Goal: Task Accomplishment & Management: Manage account settings

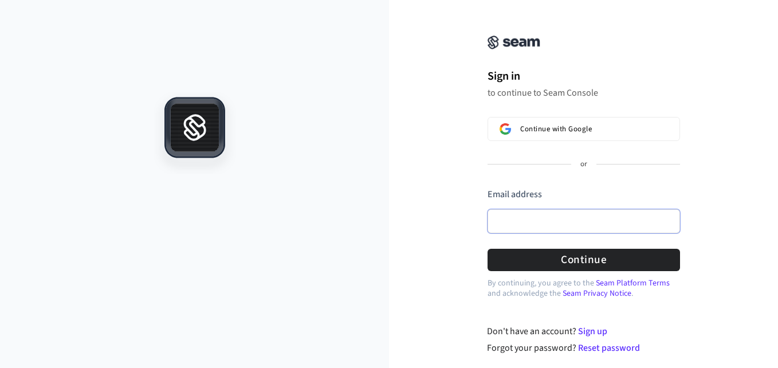
click at [567, 223] on input "Email address" at bounding box center [583, 221] width 192 height 24
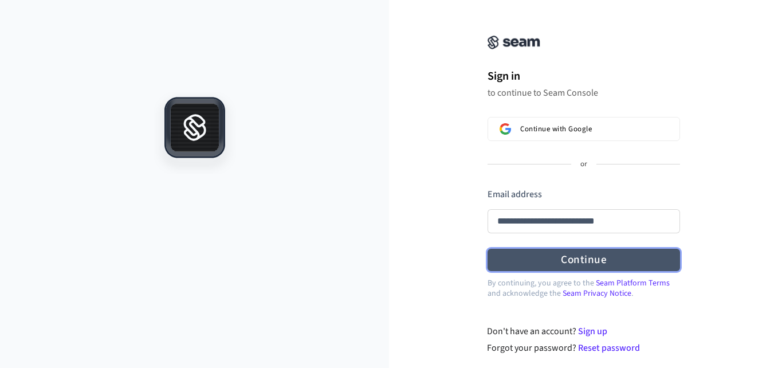
click at [579, 251] on button "Continue" at bounding box center [583, 260] width 192 height 22
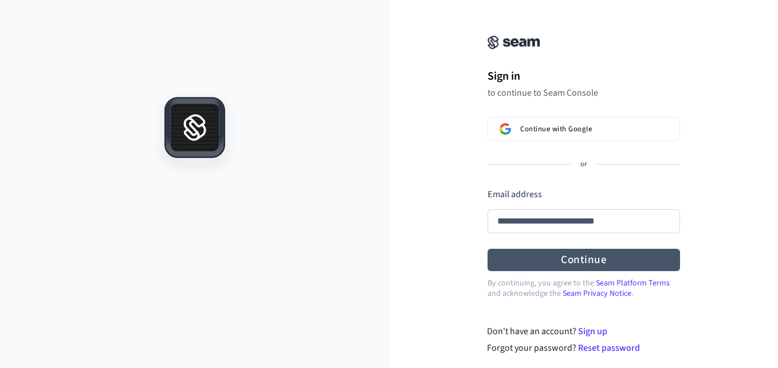
type input "**********"
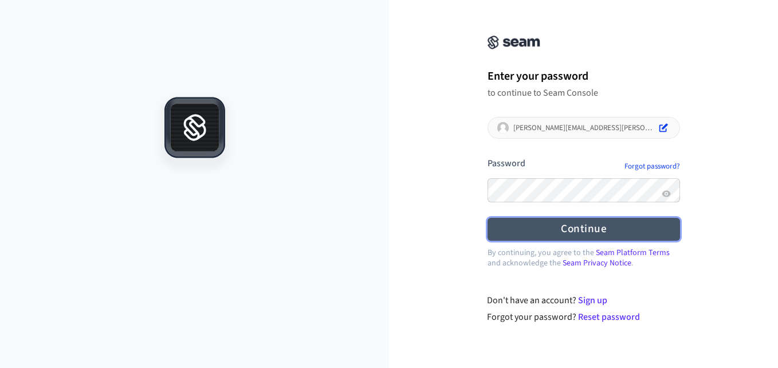
click at [573, 222] on button "Continue" at bounding box center [583, 229] width 192 height 22
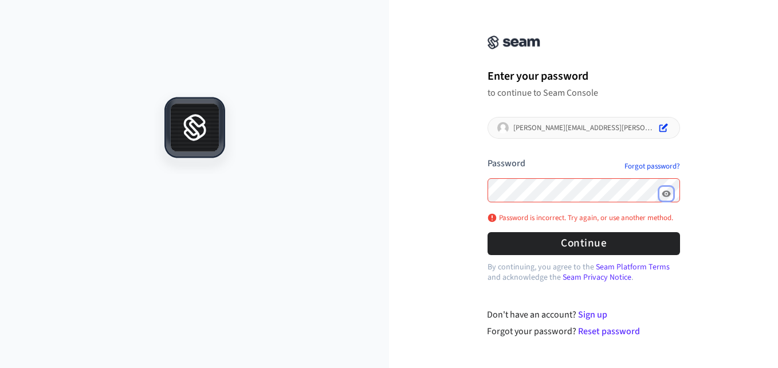
click at [662, 192] on icon "Show password" at bounding box center [666, 193] width 9 height 9
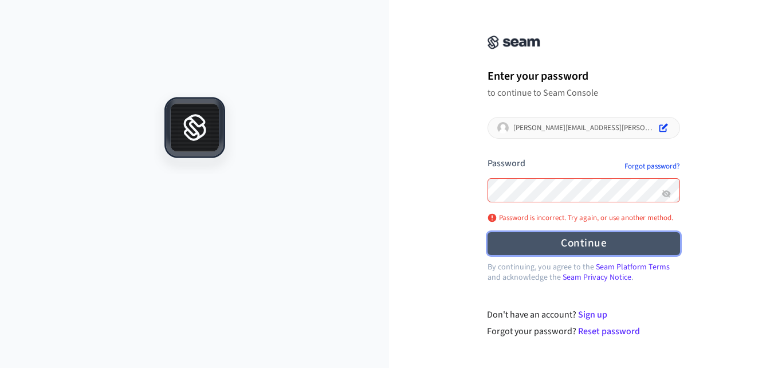
click at [564, 241] on button "Continue" at bounding box center [583, 243] width 192 height 22
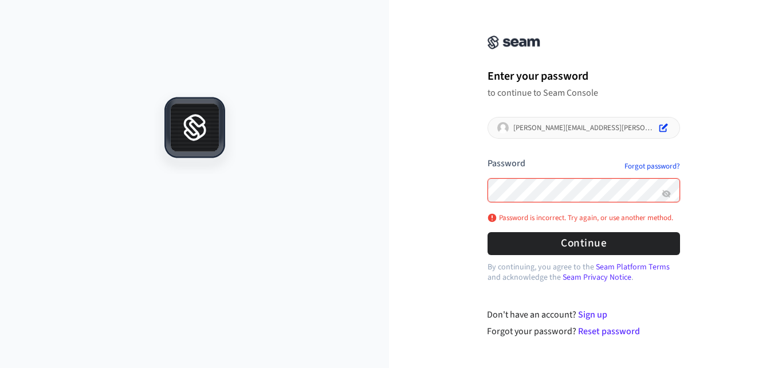
click at [487, 157] on button "submit" at bounding box center [487, 157] width 0 height 0
click at [653, 167] on link "Forgot password?" at bounding box center [652, 166] width 56 height 9
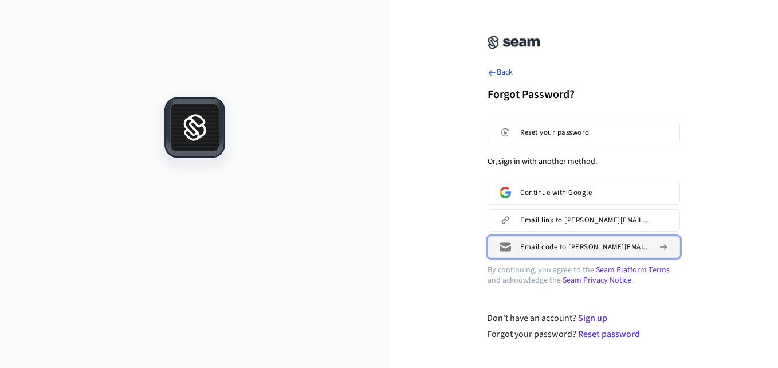
click at [631, 246] on span "Email code to [PERSON_NAME][EMAIL_ADDRESS][PERSON_NAME][DOMAIN_NAME]" at bounding box center [584, 246] width 129 height 9
